Goal: Information Seeking & Learning: Learn about a topic

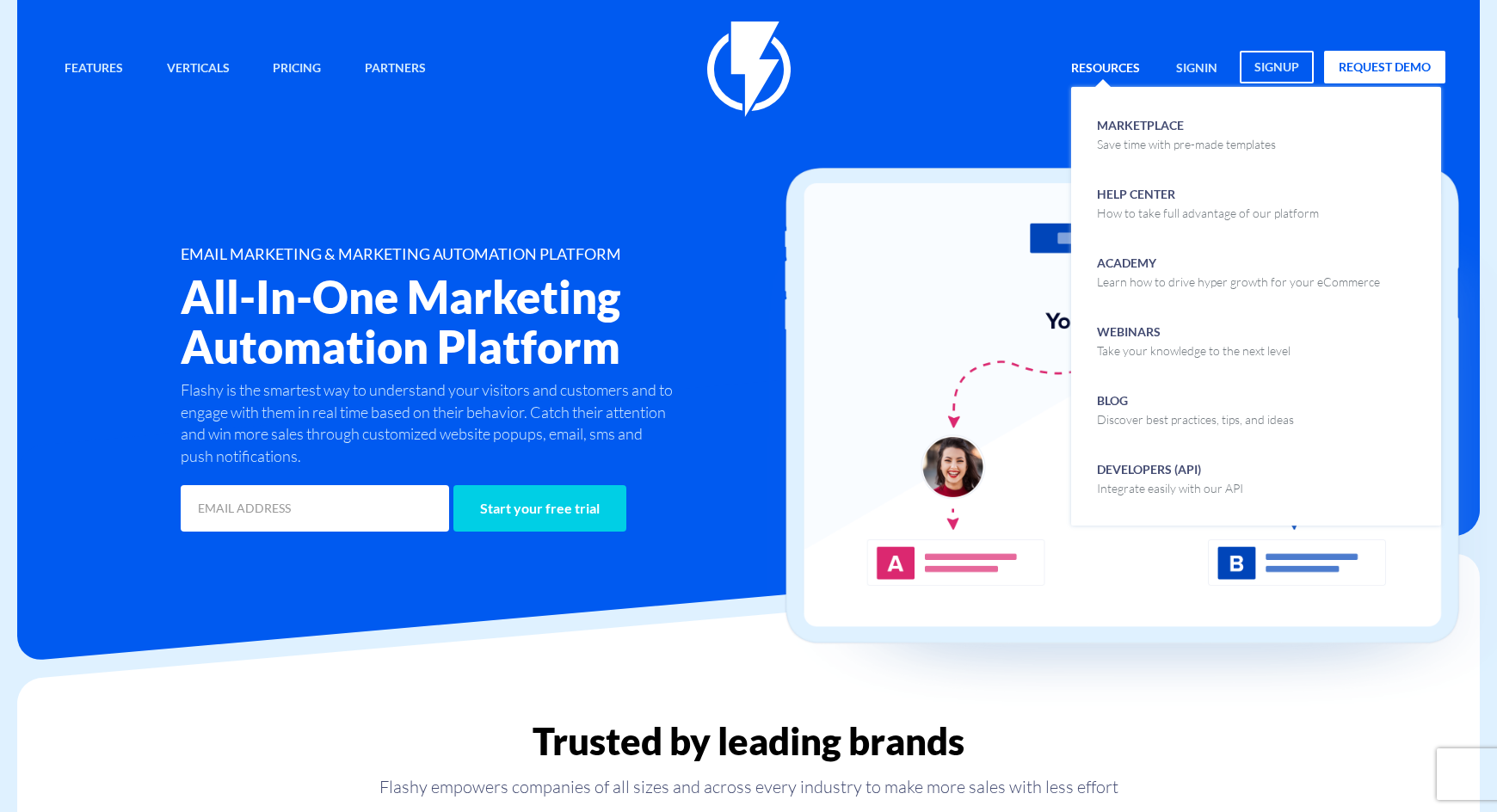
click at [1111, 65] on link "Resources" at bounding box center [1105, 69] width 95 height 37
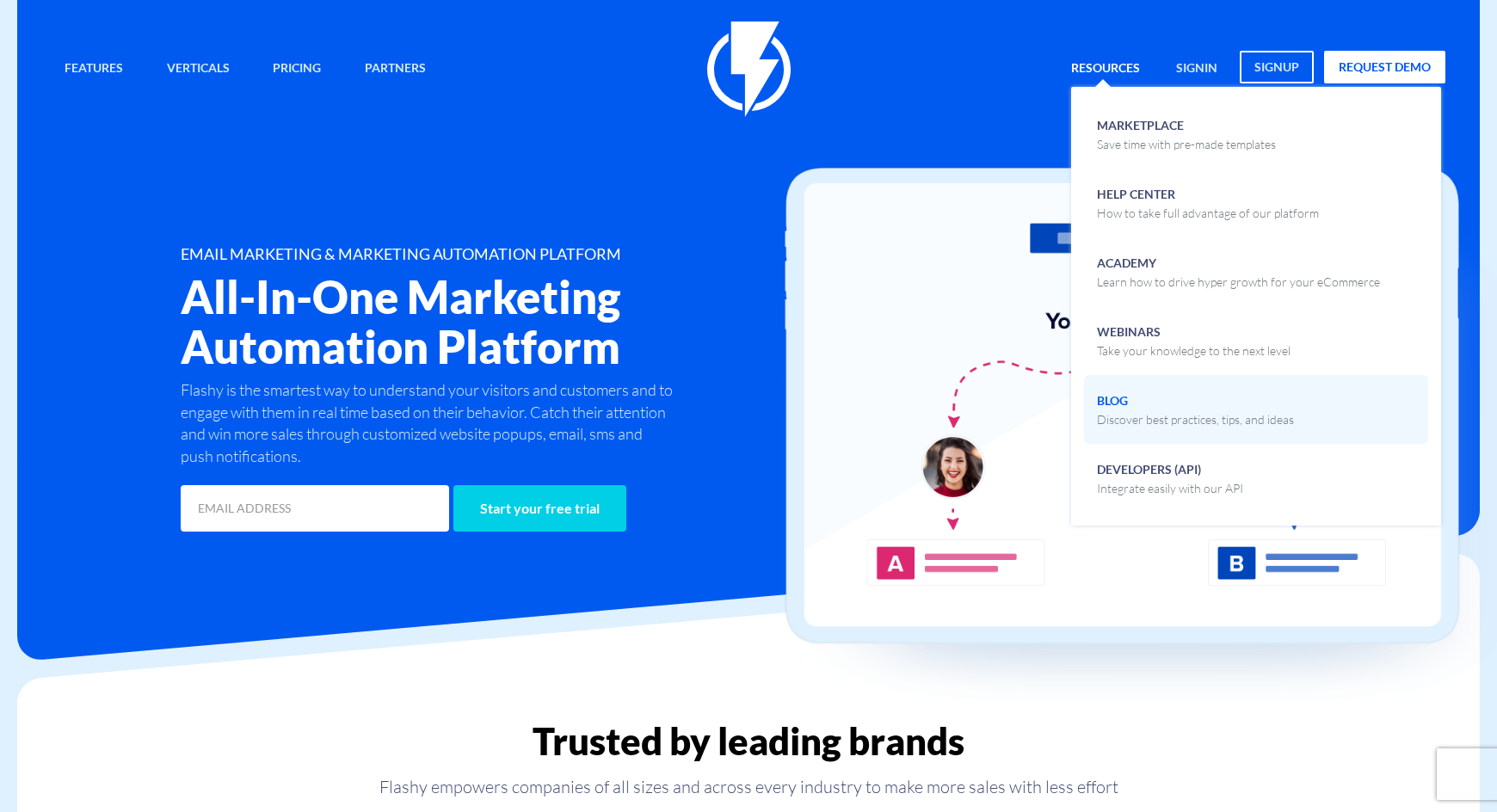
click at [1160, 414] on p "Discover best practices, tips, and ideas" at bounding box center [1195, 419] width 197 height 17
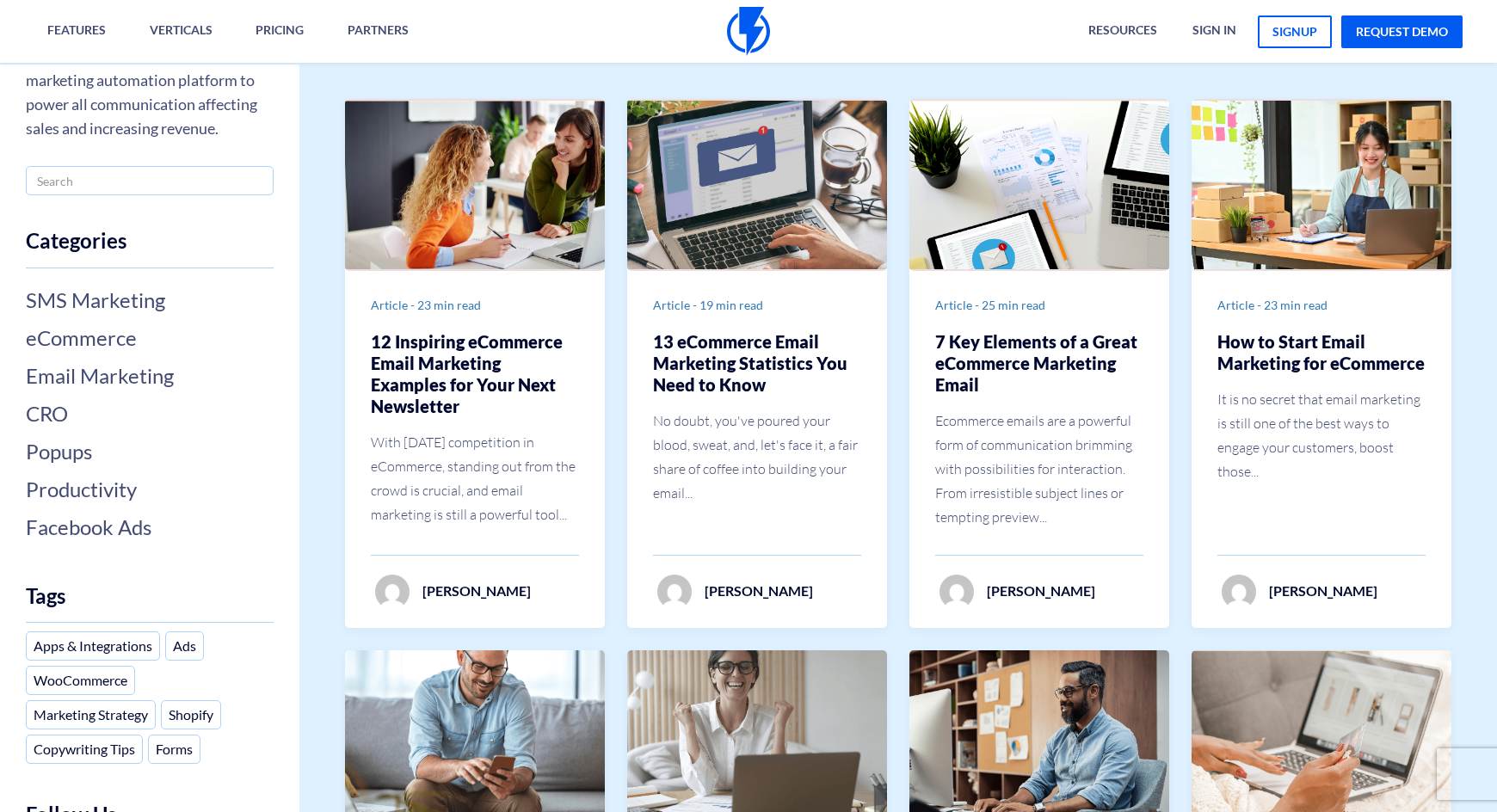
scroll to position [172, 0]
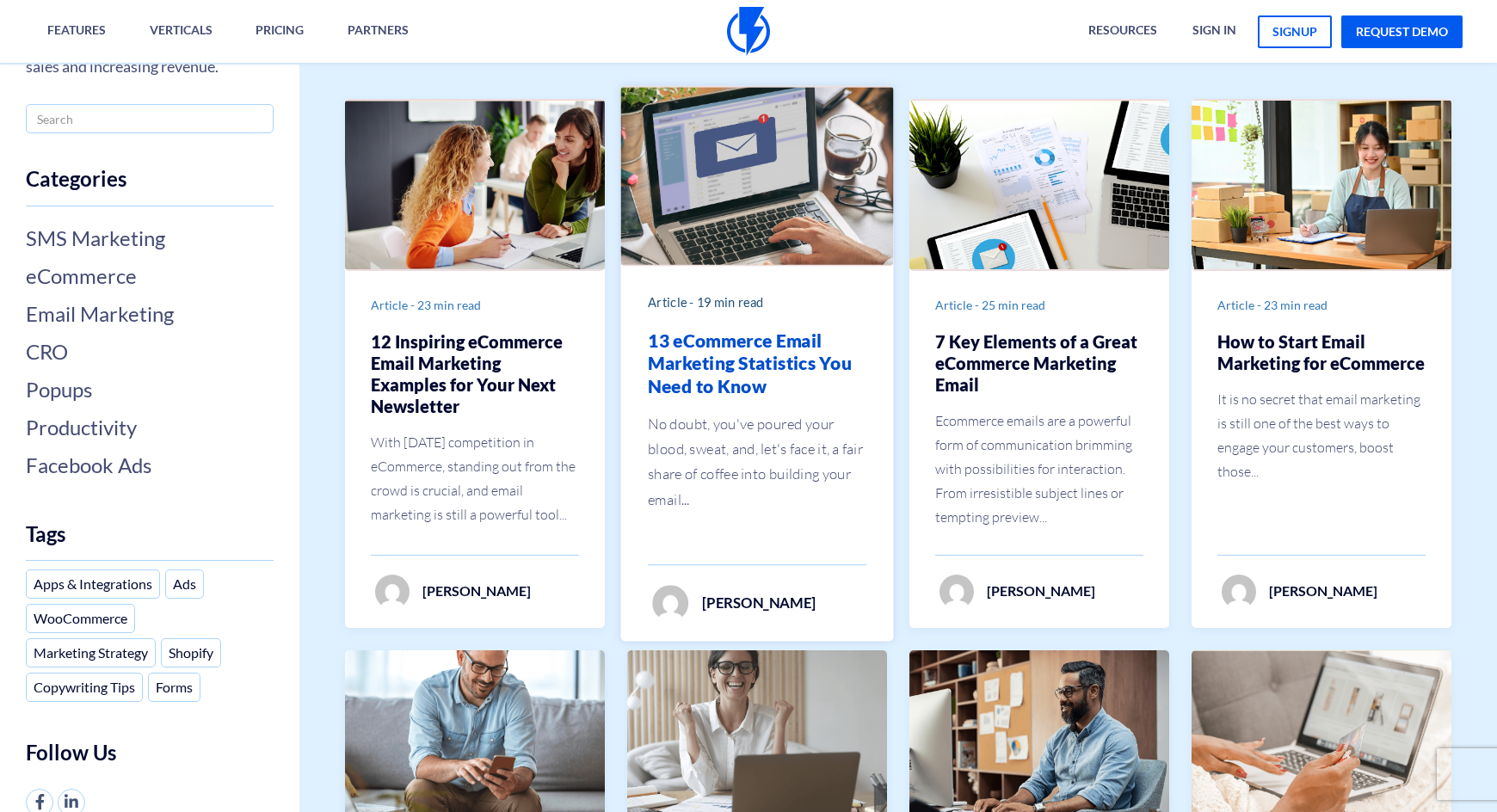
click at [726, 368] on h2 "13 eCommerce Email Marketing Statistics You Need to Know" at bounding box center [756, 364] width 219 height 68
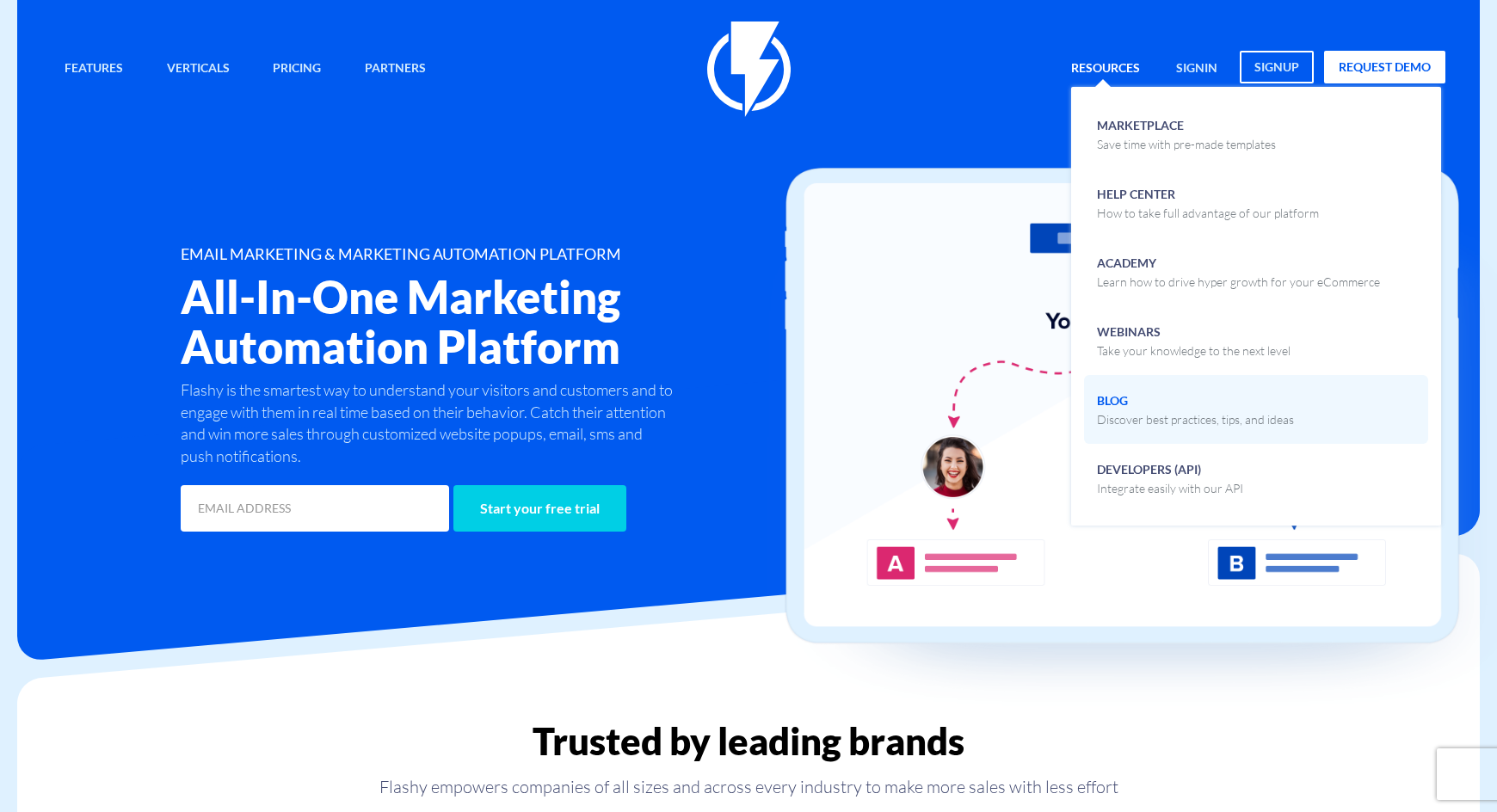
click at [1103, 413] on p "Discover best practices, tips, and ideas" at bounding box center [1195, 419] width 197 height 17
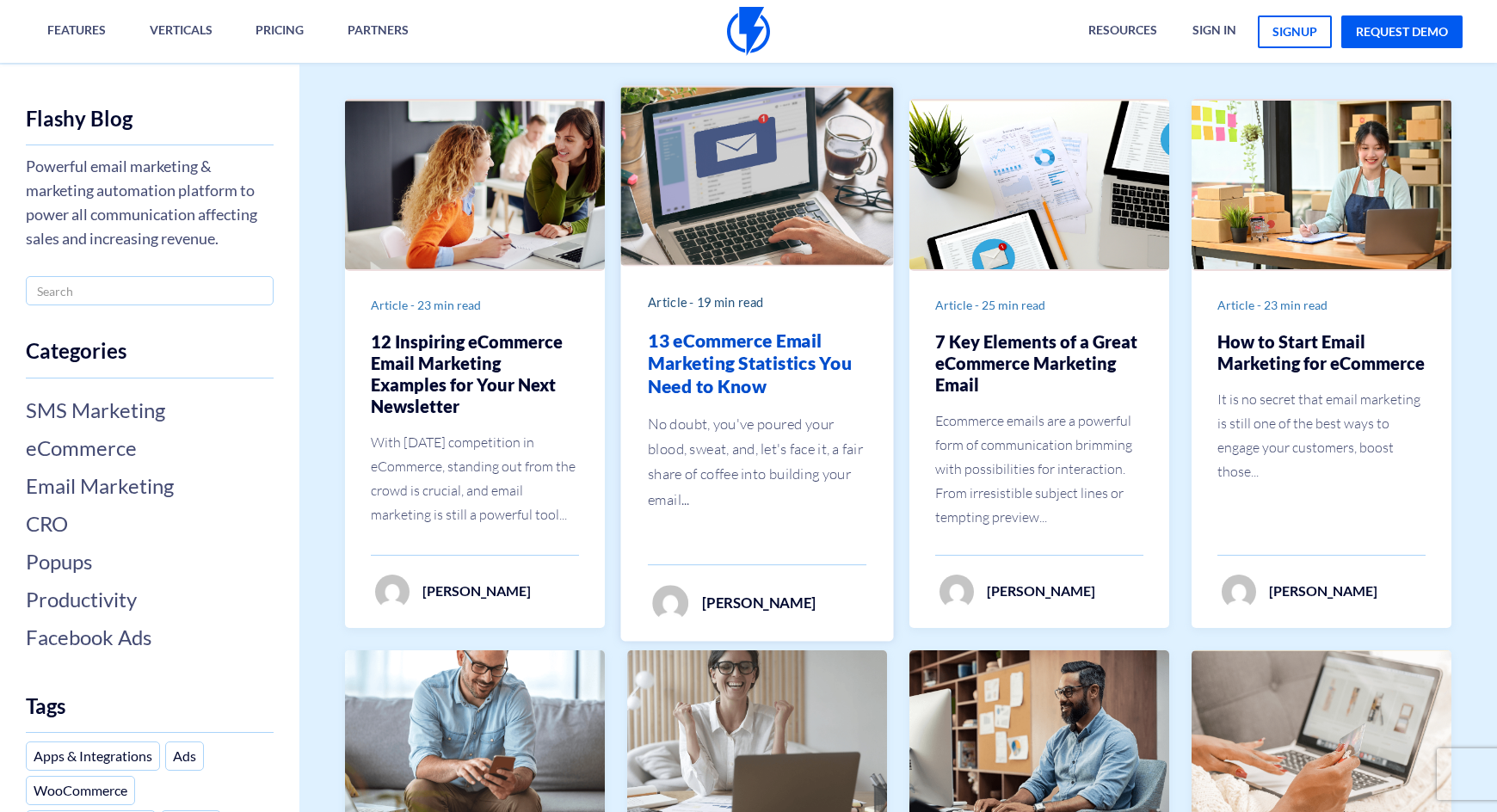
click at [762, 348] on h2 "13 eCommerce Email Marketing Statistics You Need to Know" at bounding box center [756, 364] width 219 height 68
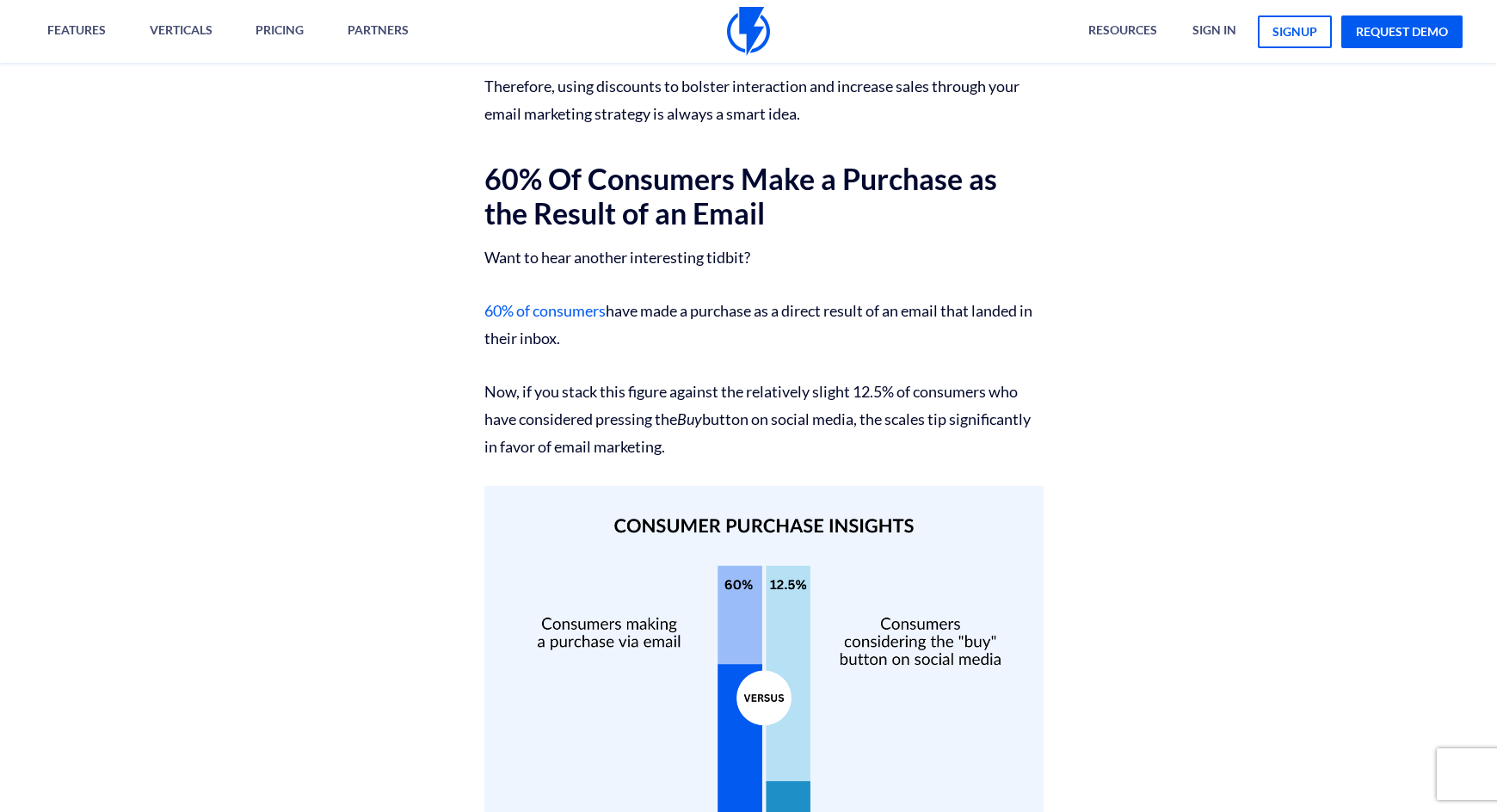
scroll to position [2902, 0]
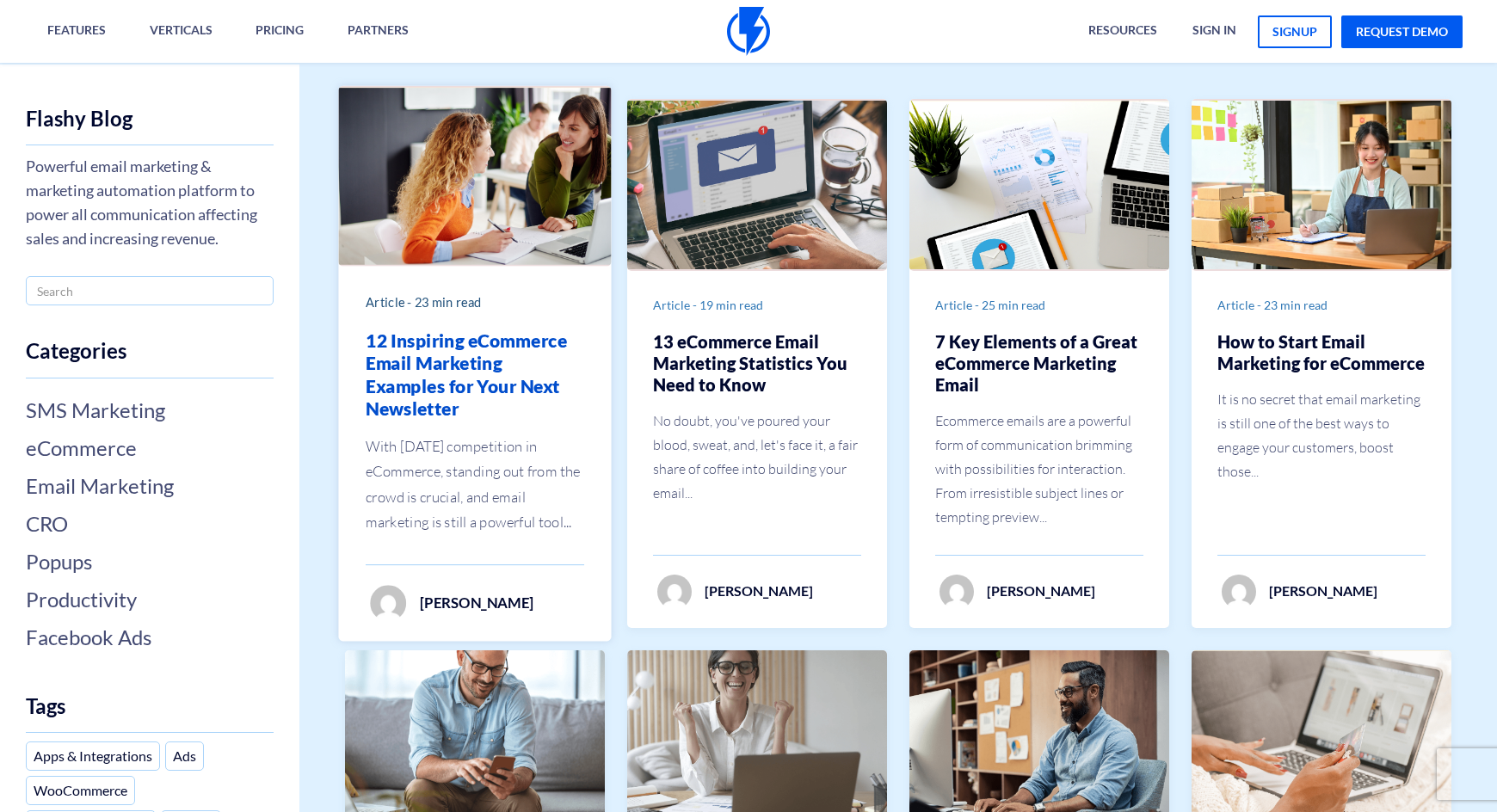
click at [531, 386] on h2 "12 Inspiring eCommerce Email Marketing Examples for Your Next Newsletter" at bounding box center [475, 375] width 219 height 90
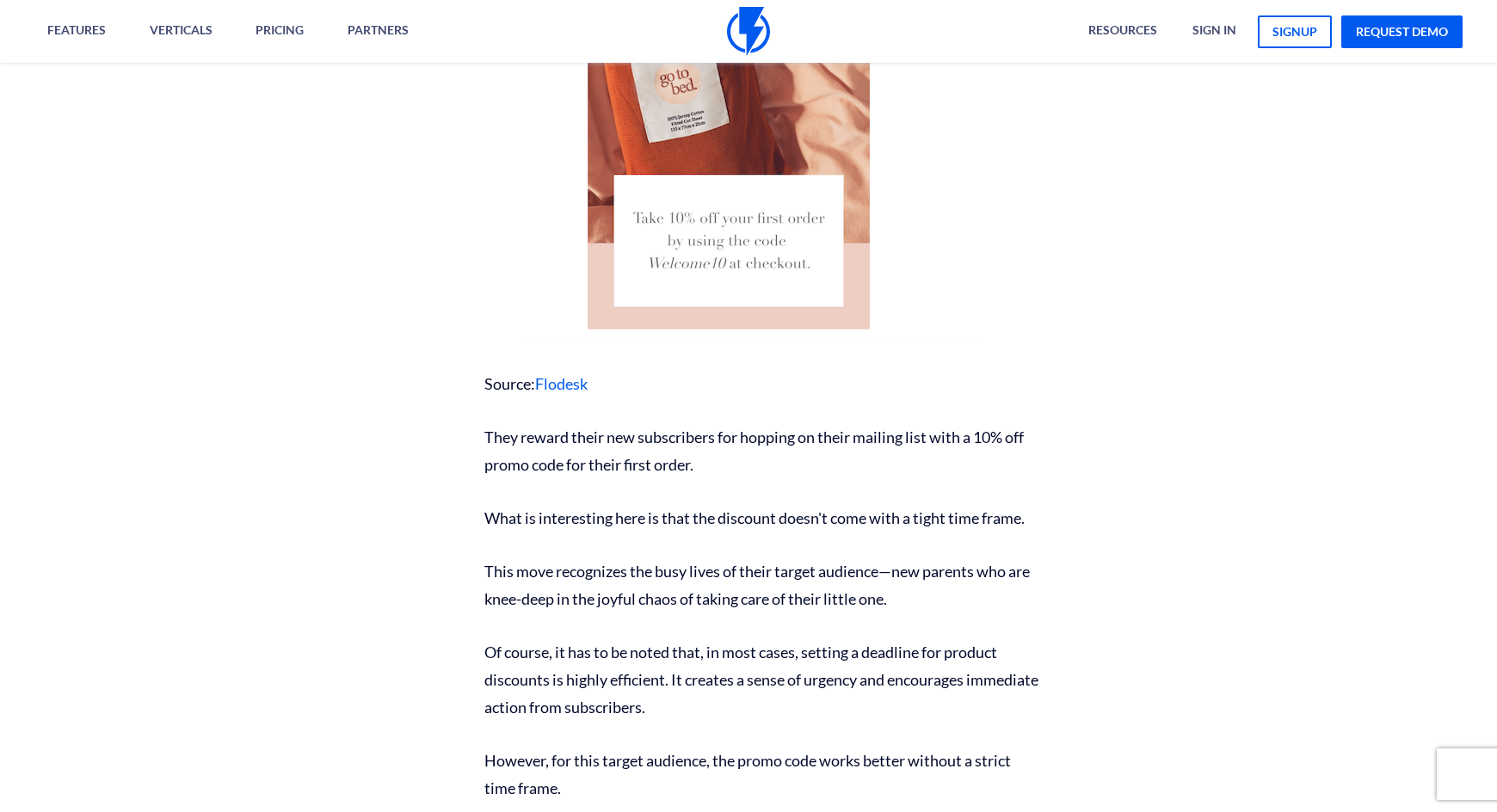
scroll to position [3009, 0]
